Goal: Complete application form

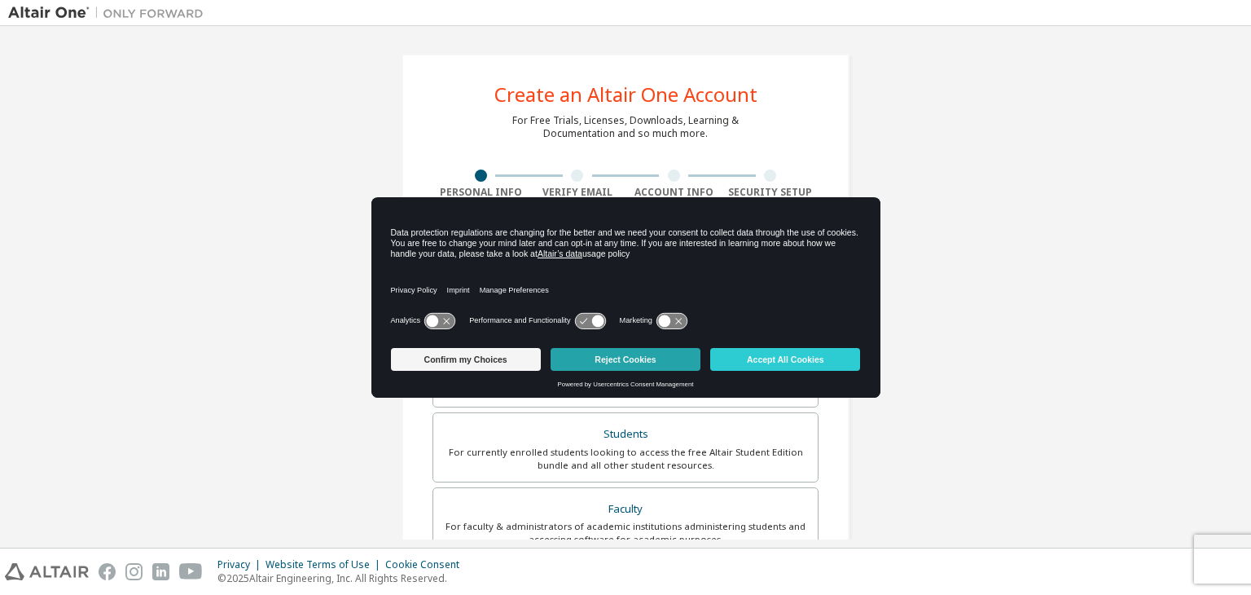
click at [650, 359] on button "Reject Cookies" at bounding box center [626, 359] width 150 height 23
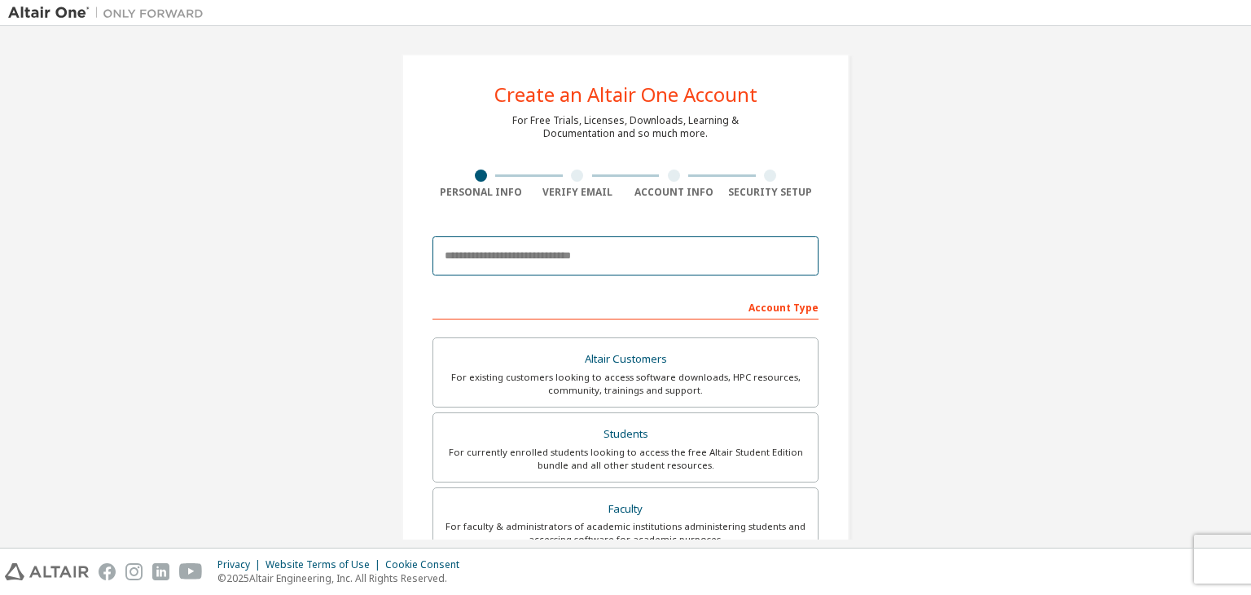
click at [522, 246] on input "email" at bounding box center [625, 255] width 386 height 39
type input "**********"
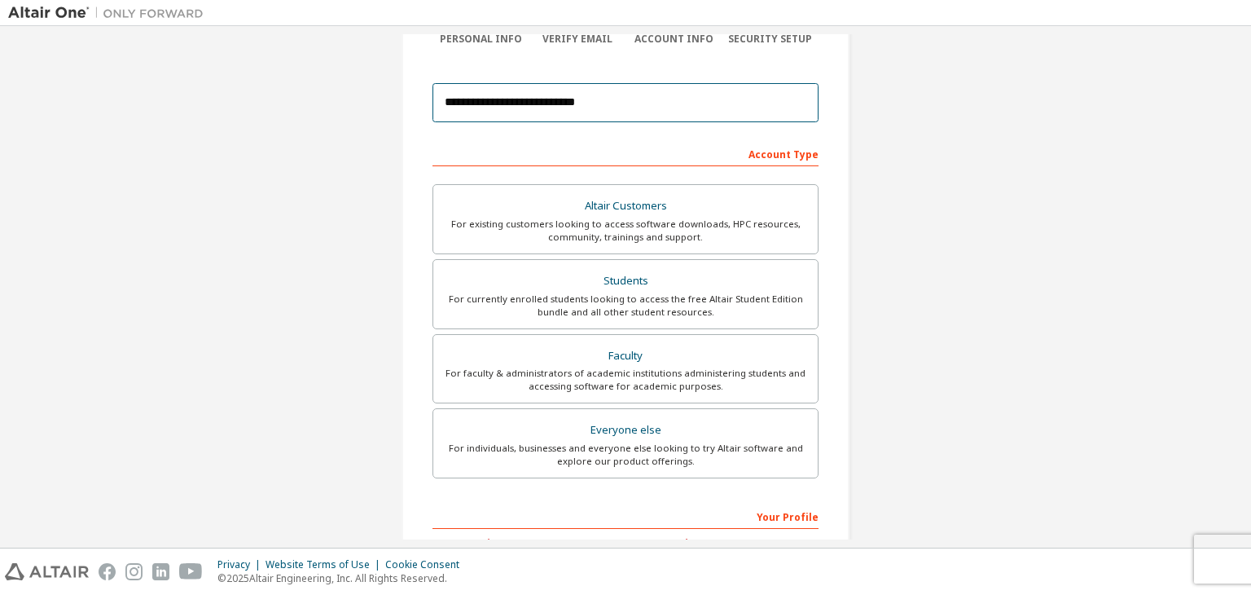
scroll to position [153, 0]
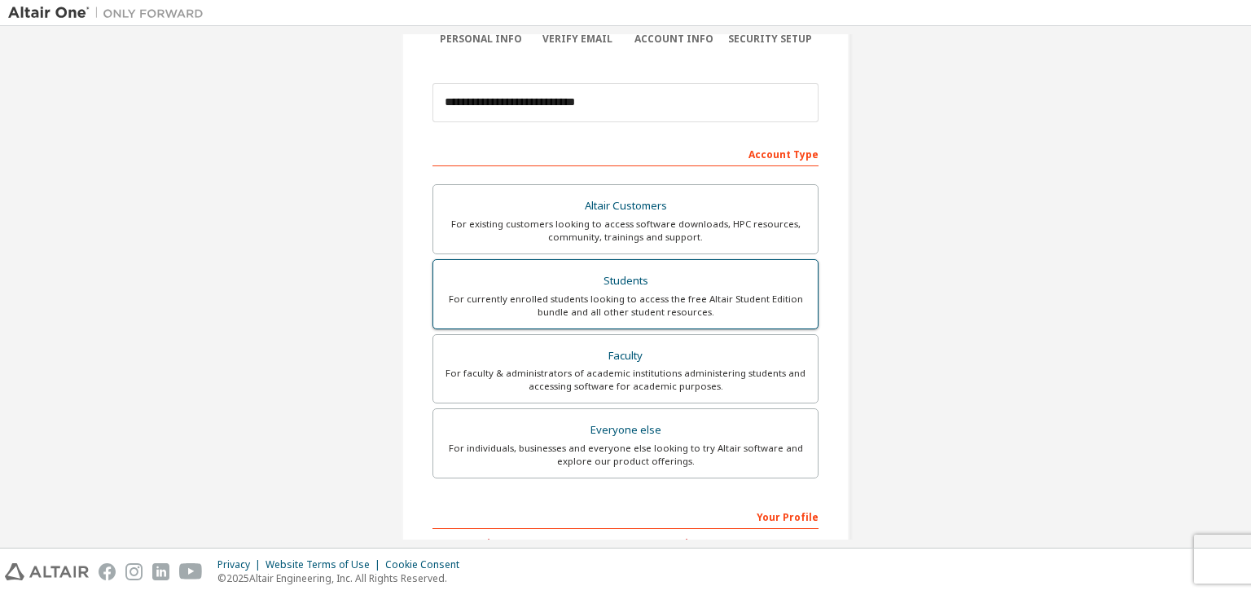
click at [600, 302] on div "For currently enrolled students looking to access the free Altair Student Editi…" at bounding box center [625, 305] width 365 height 26
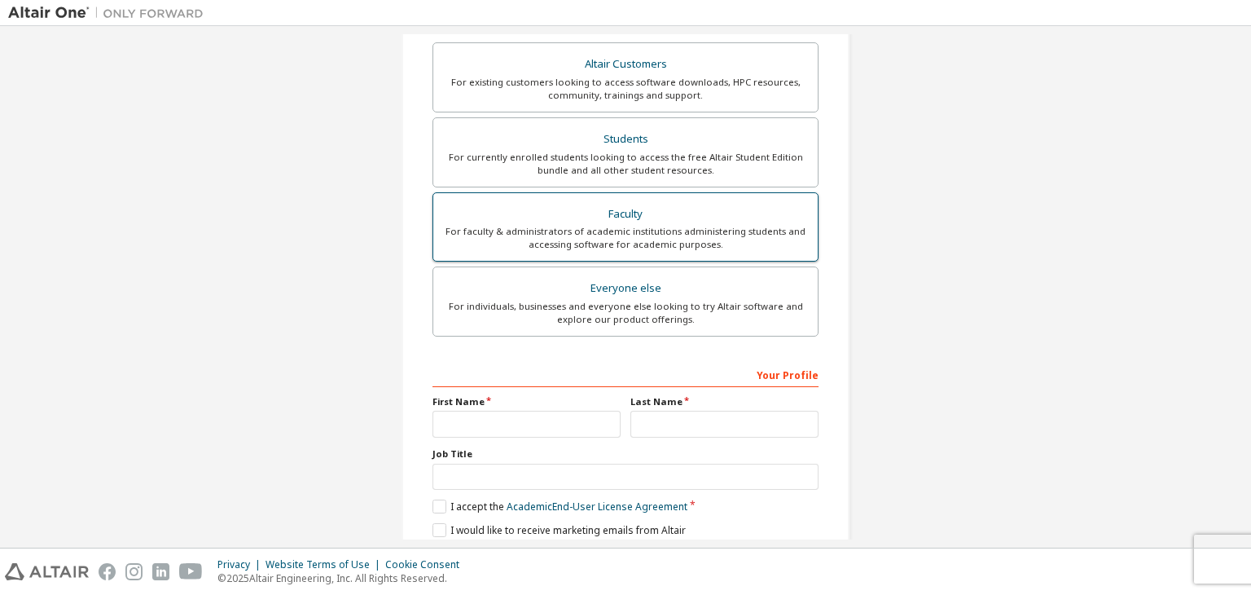
scroll to position [354, 0]
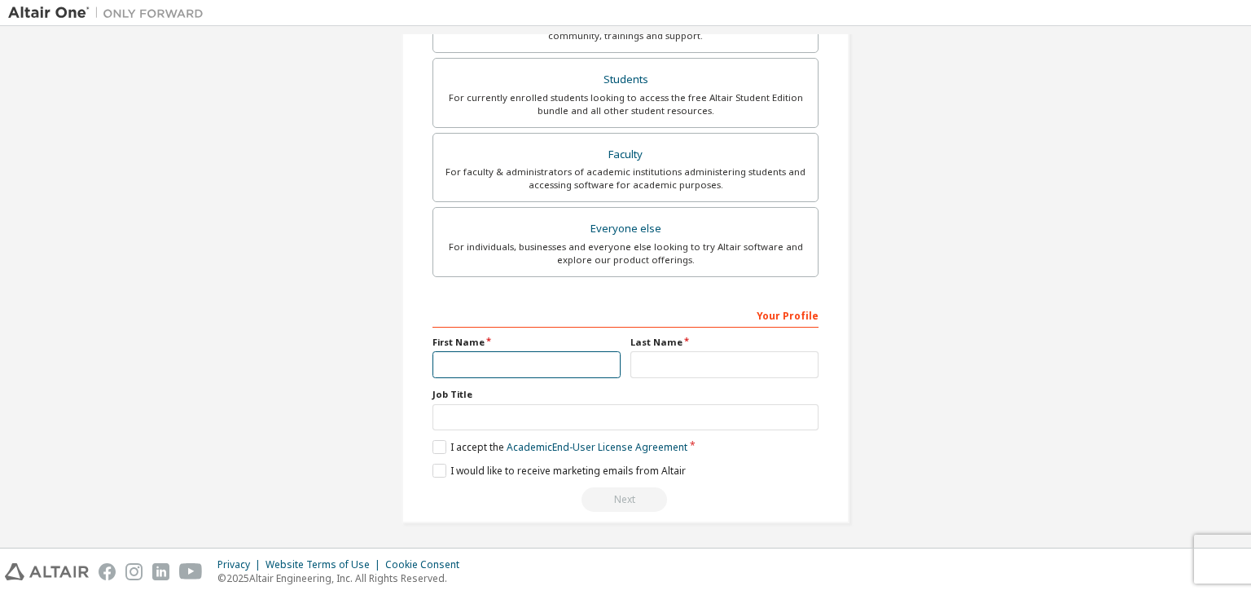
click at [545, 354] on input "text" at bounding box center [526, 364] width 188 height 27
type input "******"
click at [650, 363] on input "text" at bounding box center [724, 364] width 188 height 27
type input "*****"
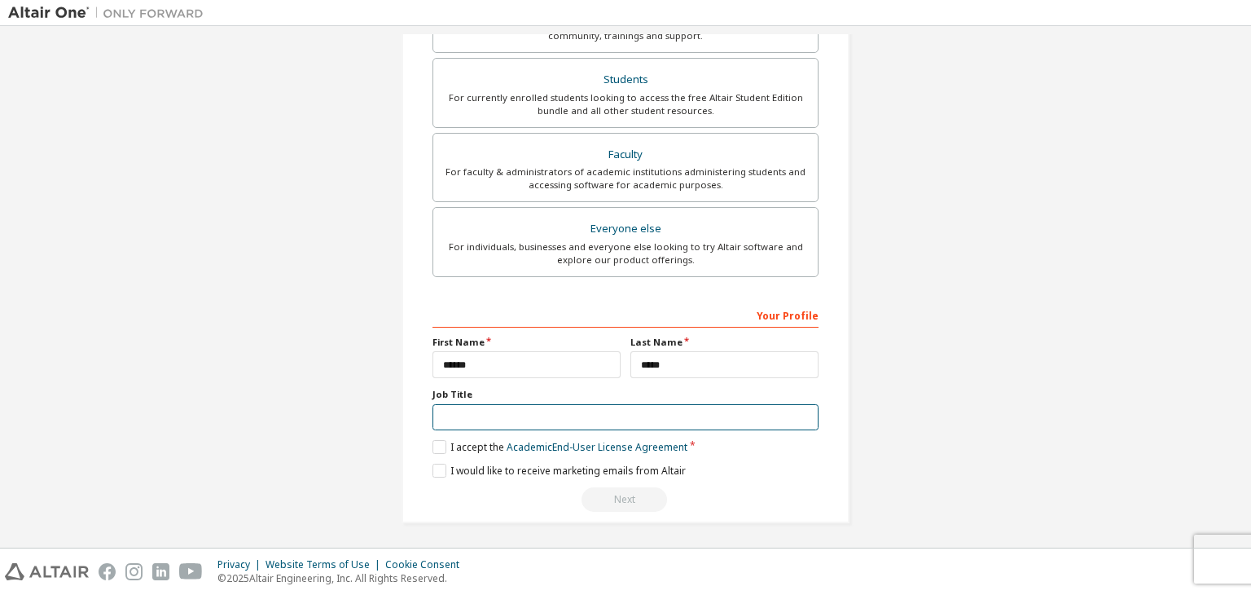
click at [582, 409] on input "text" at bounding box center [625, 417] width 386 height 27
click at [446, 445] on label "I accept the Academic End-User License Agreement" at bounding box center [559, 447] width 255 height 14
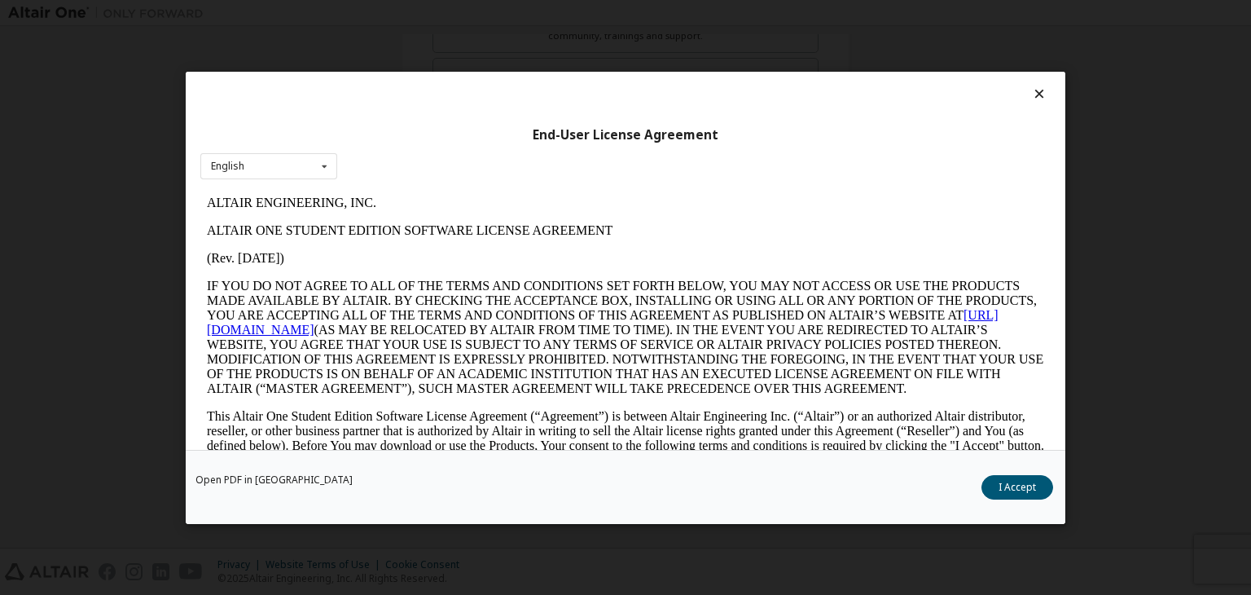
scroll to position [0, 0]
click at [1029, 486] on button "I Accept" at bounding box center [1017, 487] width 72 height 24
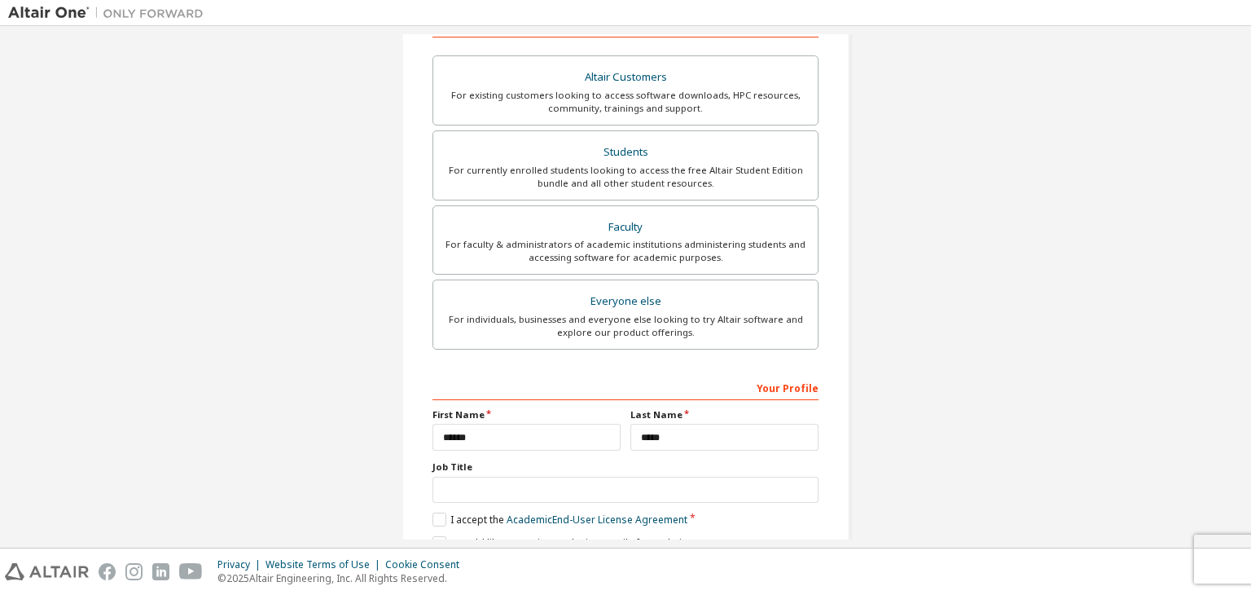
scroll to position [354, 0]
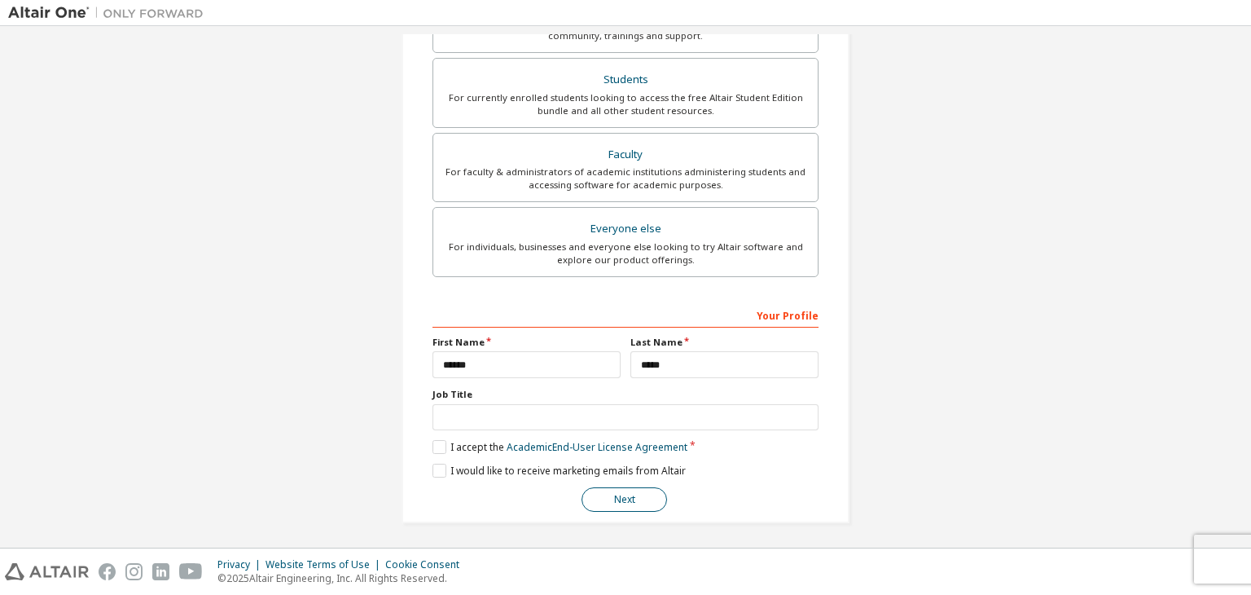
click at [630, 494] on button "Next" at bounding box center [625, 499] width 86 height 24
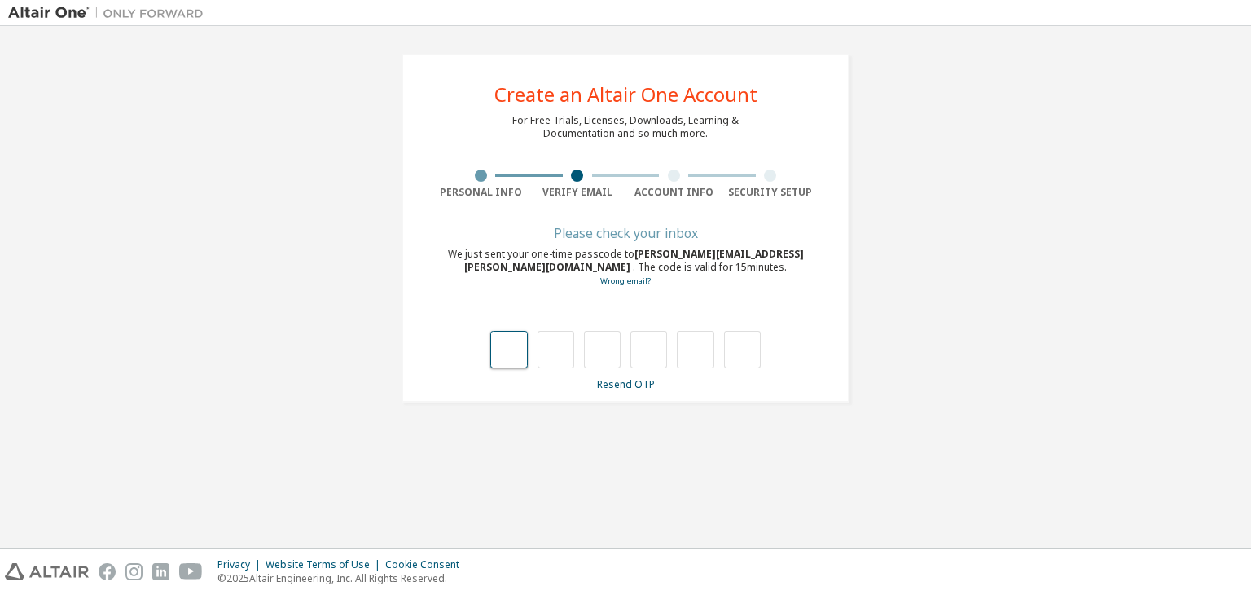
type input "*"
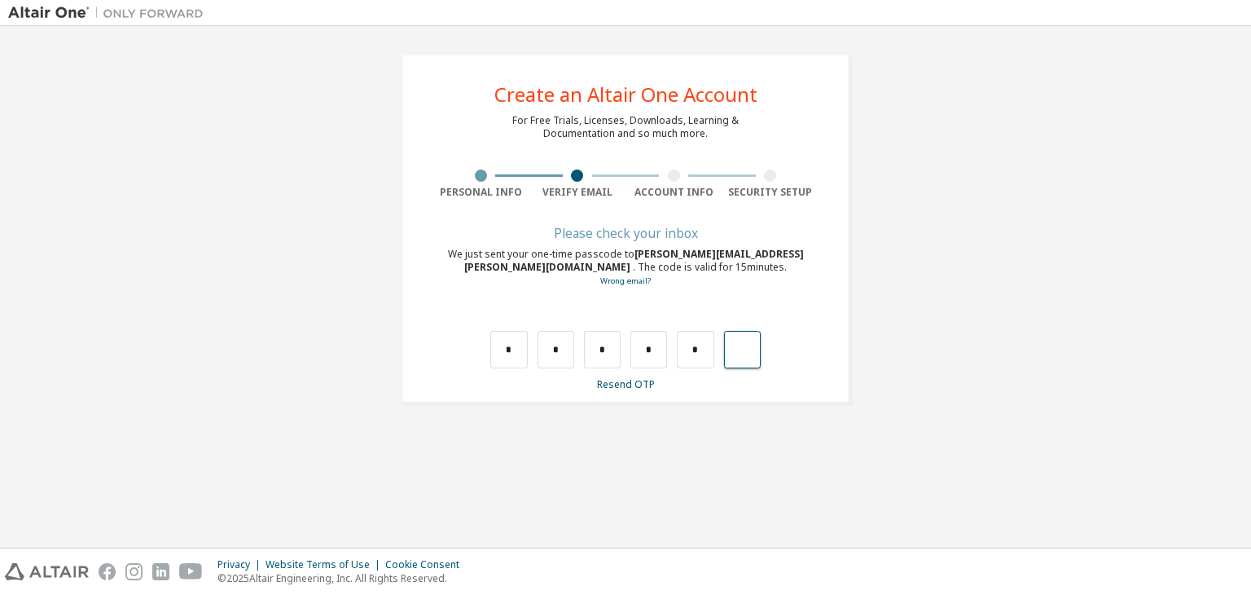
type input "*"
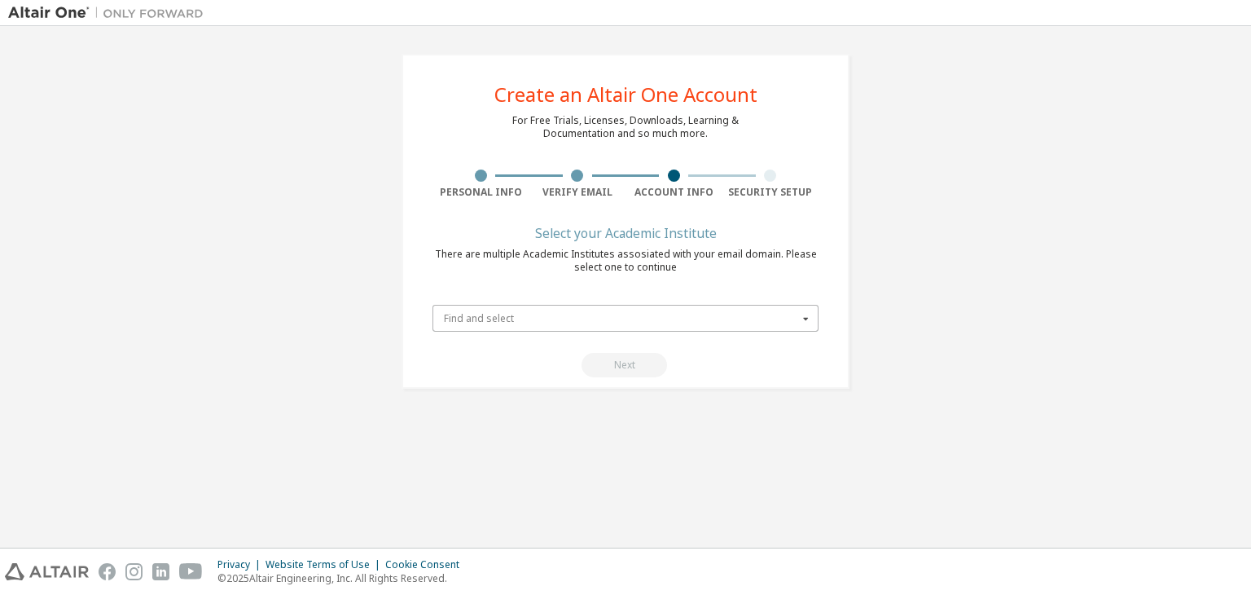
click at [696, 327] on input "text" at bounding box center [626, 317] width 384 height 25
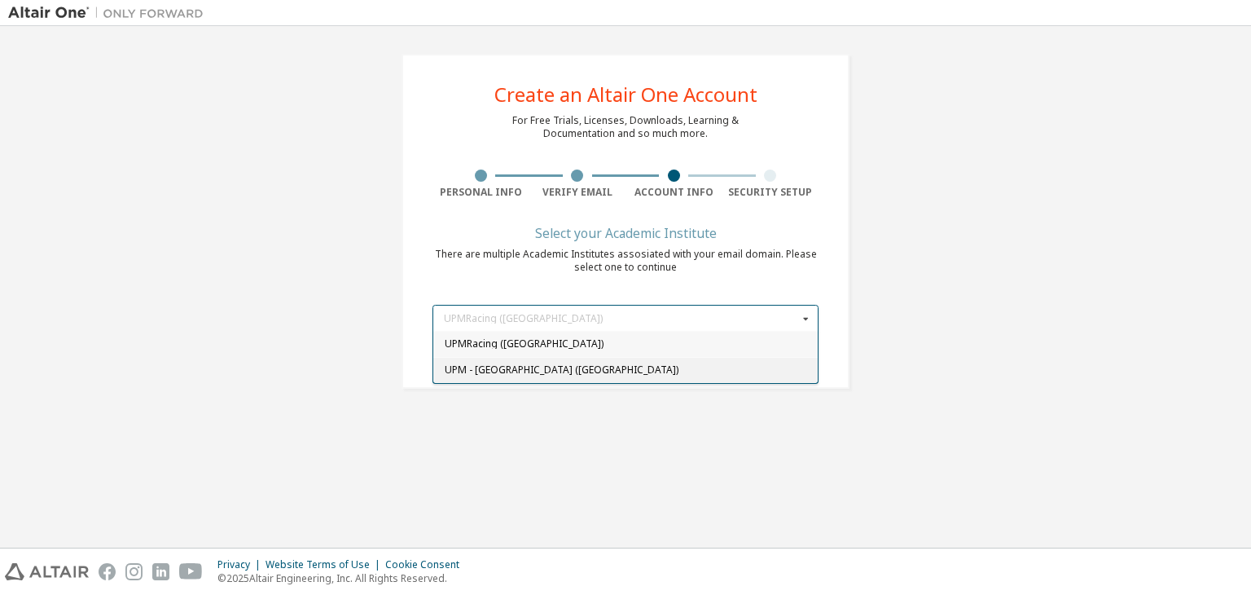
click at [687, 372] on span "UPM - [GEOGRAPHIC_DATA] ([GEOGRAPHIC_DATA])" at bounding box center [626, 370] width 362 height 10
type input "*****"
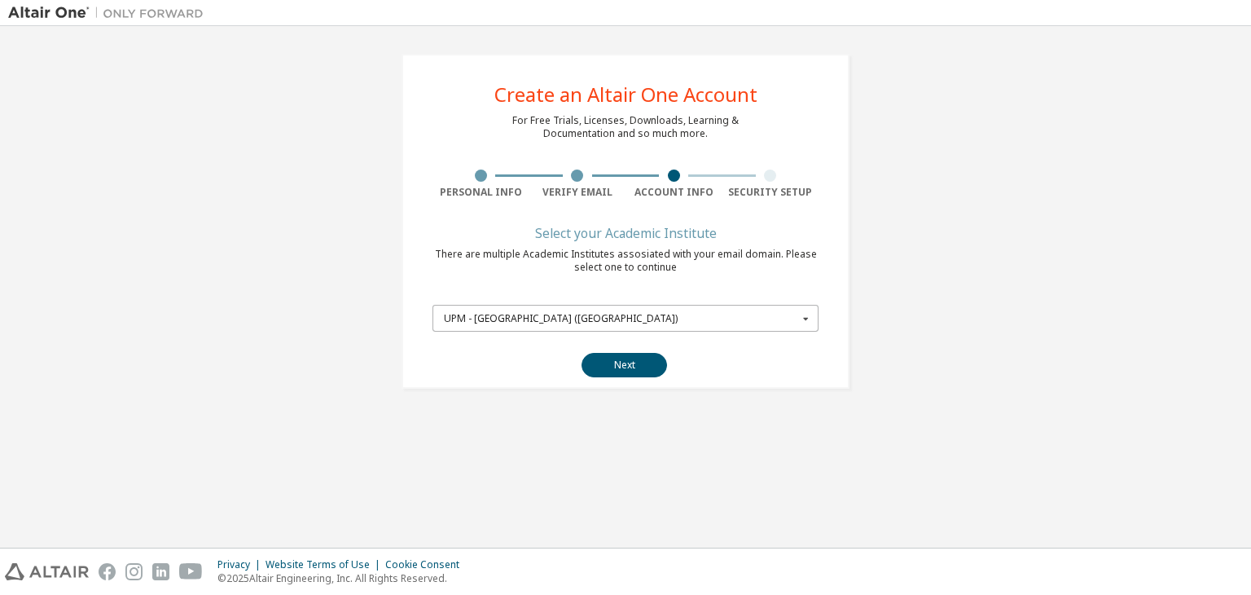
click at [669, 320] on div "UPM - [GEOGRAPHIC_DATA] ([GEOGRAPHIC_DATA])" at bounding box center [621, 319] width 354 height 10
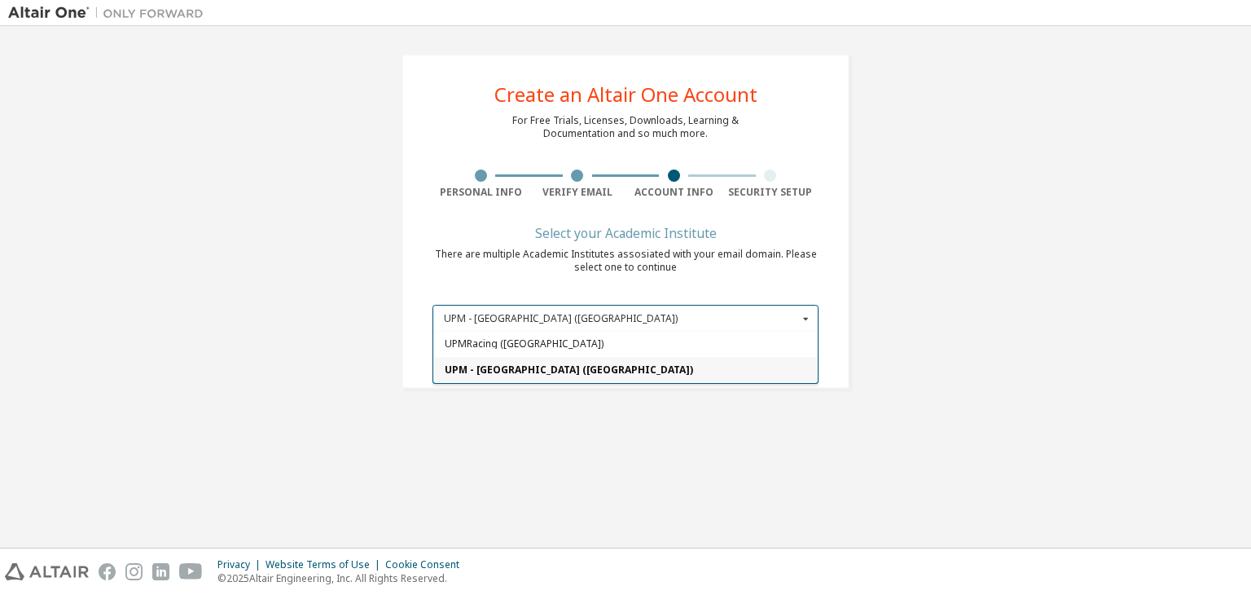
click at [617, 370] on span "UPM - [GEOGRAPHIC_DATA] ([GEOGRAPHIC_DATA])" at bounding box center [626, 370] width 362 height 10
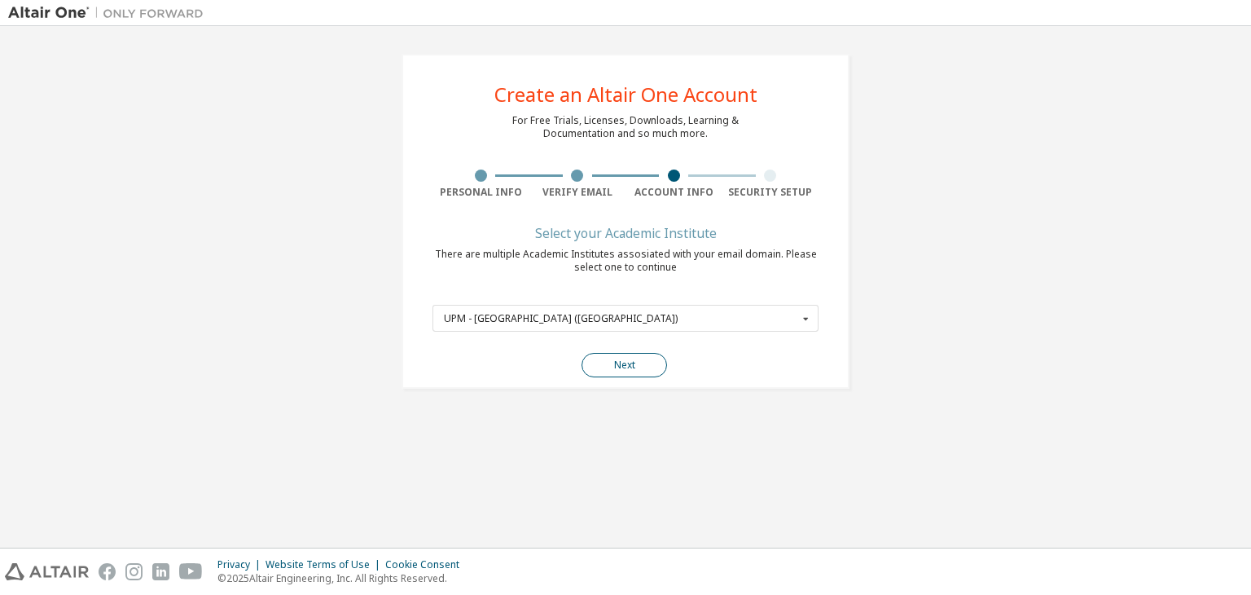
click at [619, 370] on button "Next" at bounding box center [625, 365] width 86 height 24
